Goal: Find specific page/section: Find specific page/section

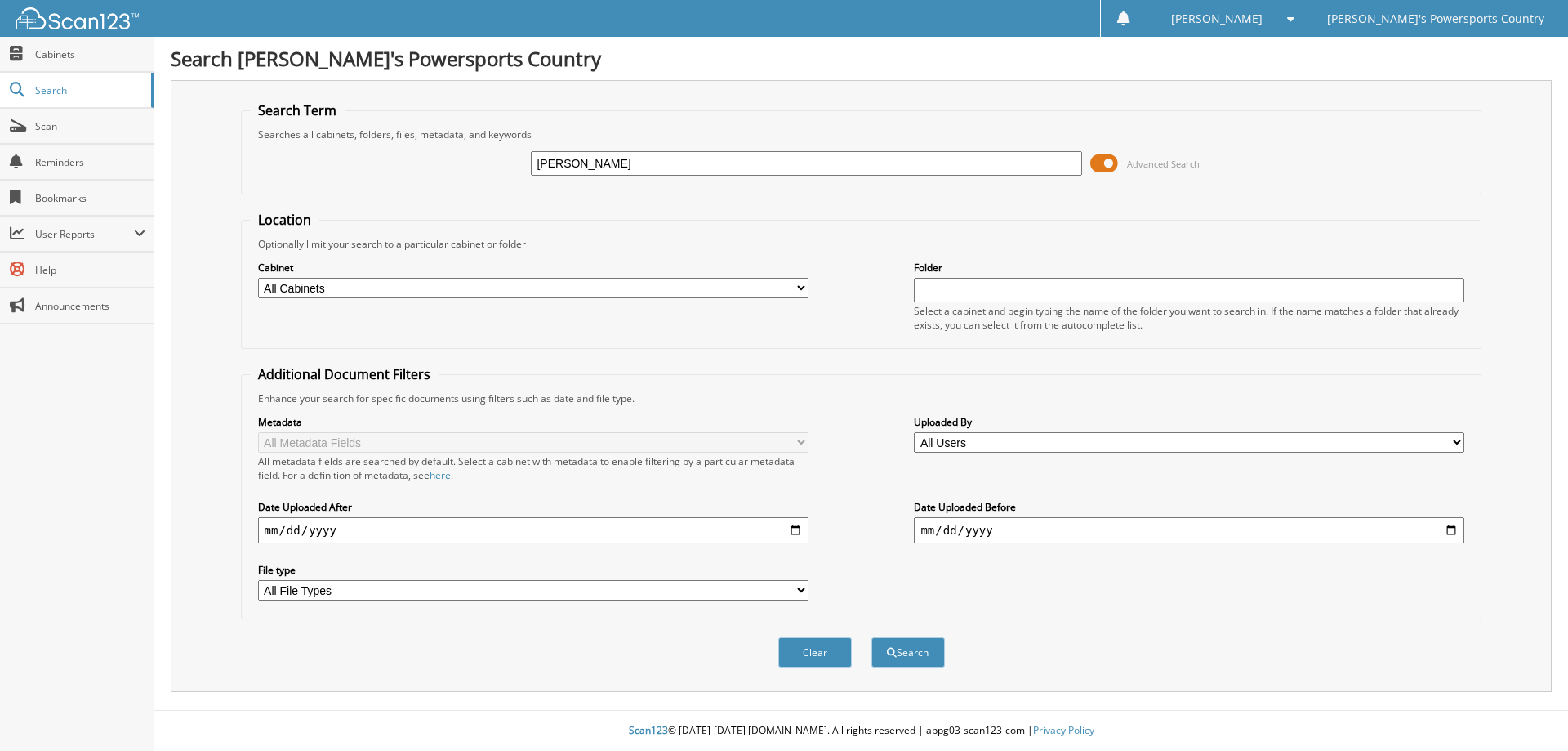
type input "[PERSON_NAME]"
click at [871, 637] on button "Search" at bounding box center [908, 652] width 74 height 30
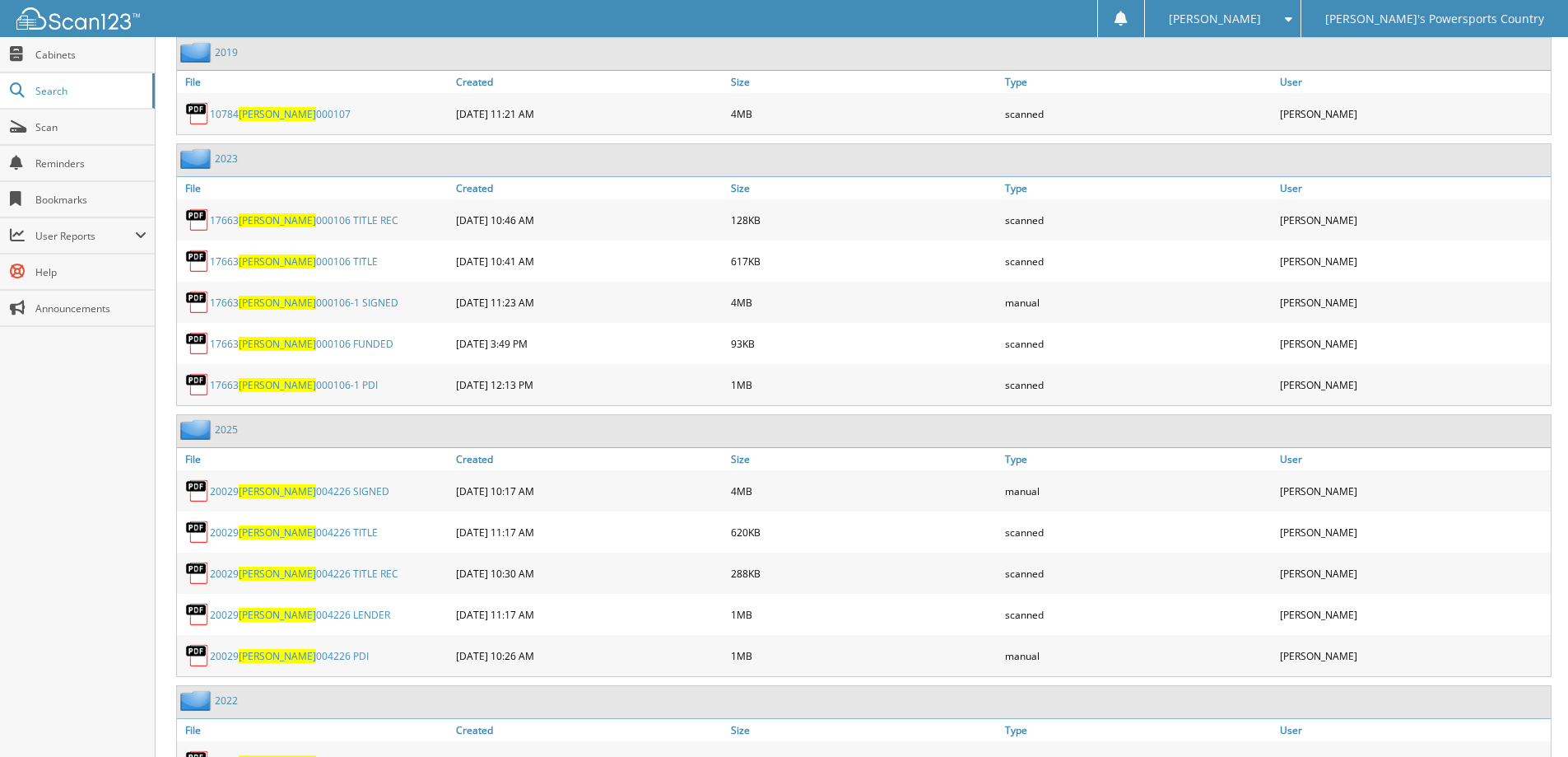
scroll to position [1460, 0]
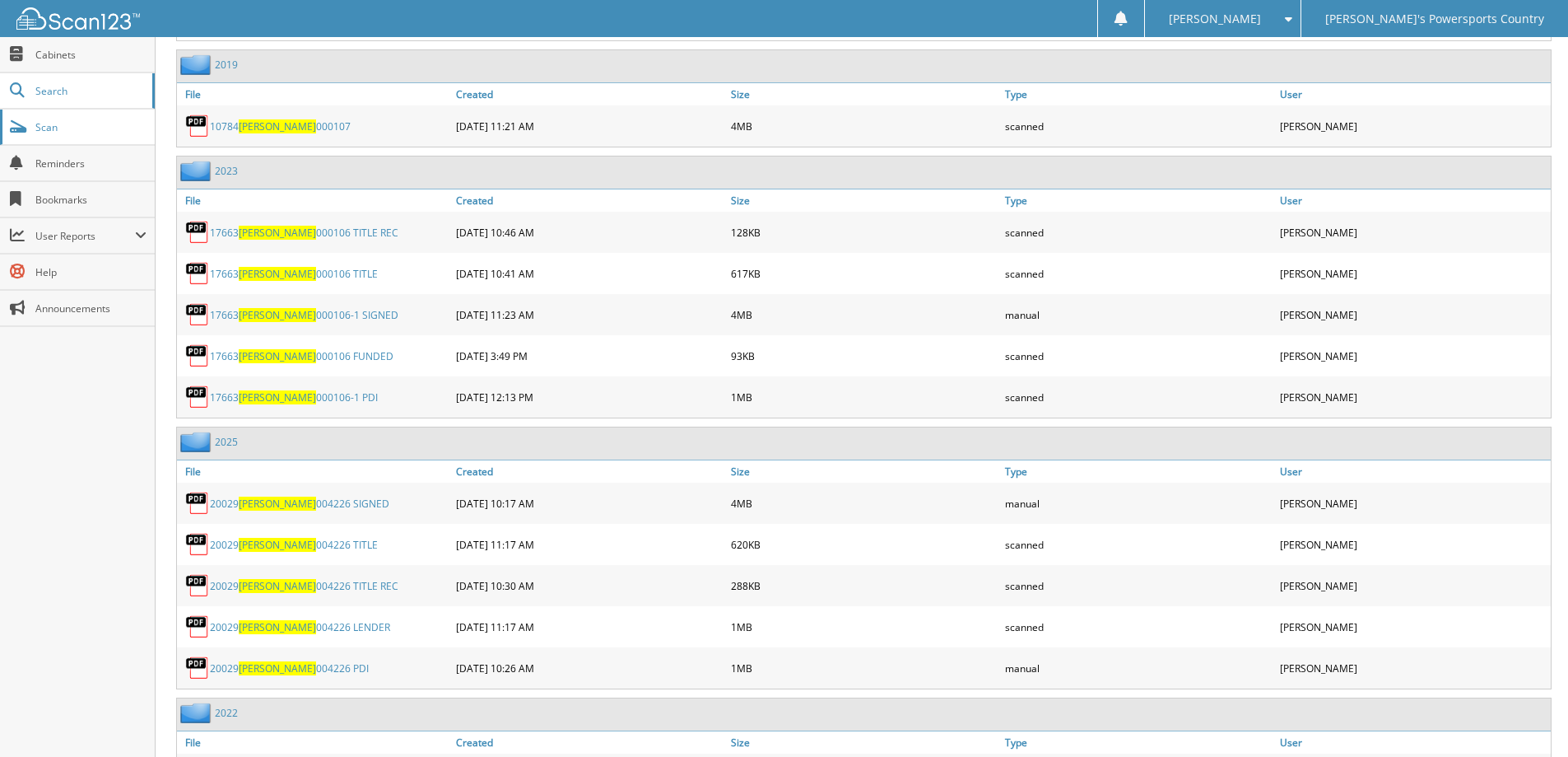
click at [58, 134] on link "Scan" at bounding box center [77, 127] width 155 height 35
